Goal: Check status: Check status

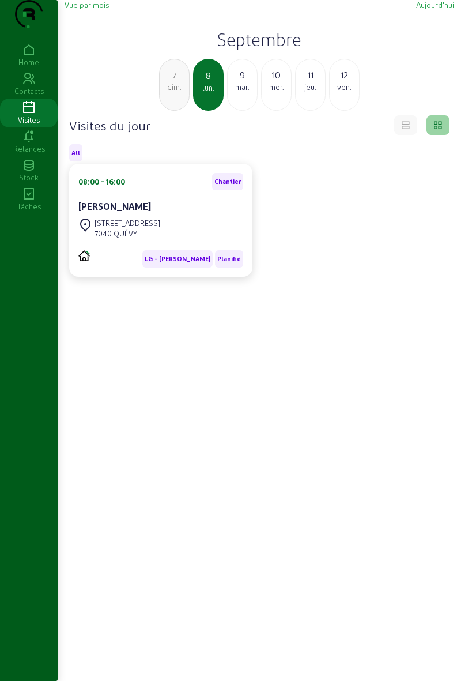
click at [276, 82] on div "10" at bounding box center [276, 75] width 29 height 14
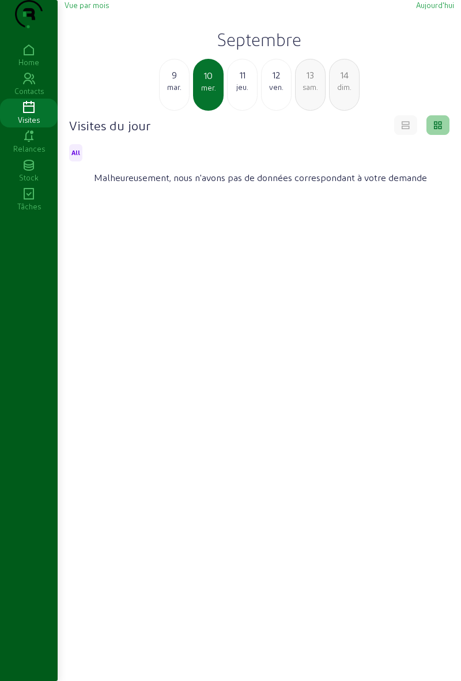
click at [173, 82] on div "9" at bounding box center [174, 75] width 29 height 14
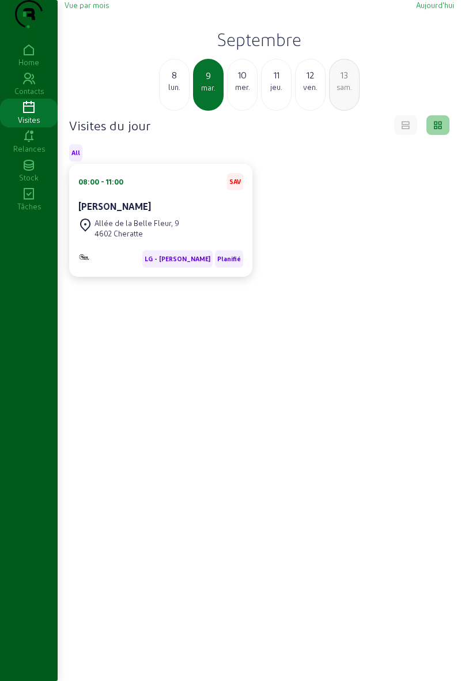
click at [240, 82] on div "10" at bounding box center [242, 75] width 29 height 14
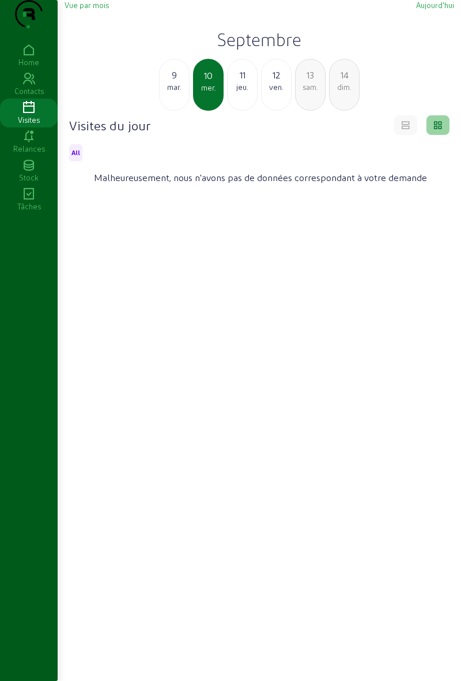
click at [243, 92] on div "jeu." at bounding box center [242, 87] width 29 height 10
click at [240, 82] on div "12" at bounding box center [242, 75] width 29 height 14
click at [178, 92] on div "jeu." at bounding box center [174, 87] width 29 height 10
click at [174, 92] on div "mer." at bounding box center [174, 87] width 29 height 10
